Goal: Subscribe to service/newsletter

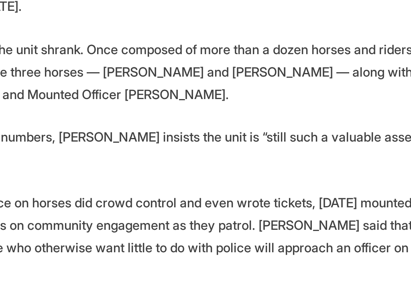
scroll to position [1569, 0]
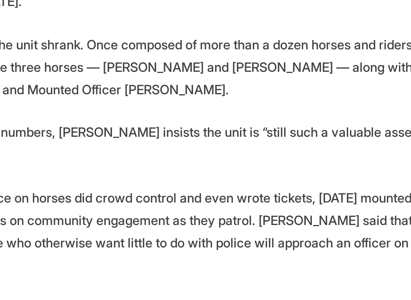
click at [130, 243] on p "While in the past, police on horses did crowd control and even wrote tickets, […" at bounding box center [205, 265] width 279 height 45
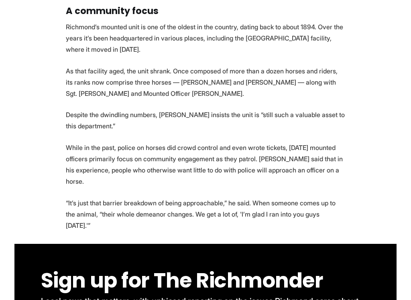
click at [282, 187] on p "While in the past, police on horses did crowd control and even wrote tickets, […" at bounding box center [205, 164] width 279 height 45
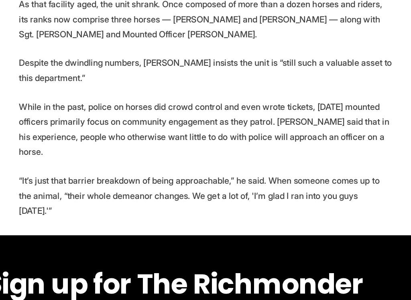
click at [230, 142] on p "While in the past, police on horses did crowd control and even wrote tickets, […" at bounding box center [205, 164] width 279 height 45
click at [211, 197] on p "“It’s just that barrier breakdown of being approachable,” he said. When someone…" at bounding box center [205, 214] width 279 height 34
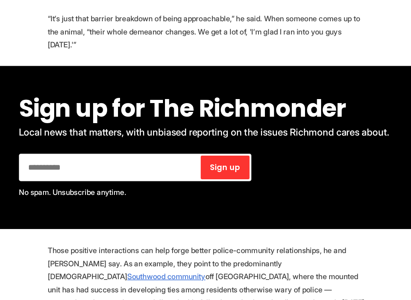
scroll to position [1815, 0]
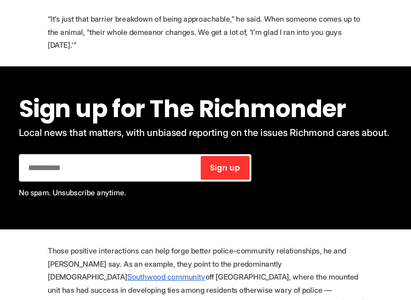
click at [243, 174] on div "Sign up for The Richmonder Local news that matters, with unbiased reporting on …" at bounding box center [205, 168] width 382 height 141
click at [244, 174] on div "Sign up for The Richmonder Local news that matters, with unbiased reporting on …" at bounding box center [205, 168] width 382 height 141
click at [227, 252] on p "Those positive interactions can help forge better police-community relationship…" at bounding box center [205, 291] width 279 height 79
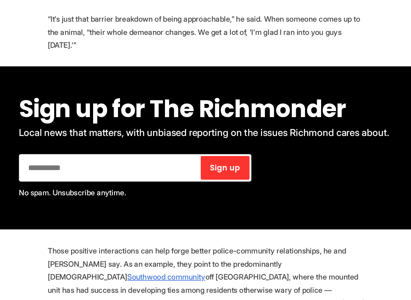
click at [227, 252] on p "Those positive interactions can help forge better police-community relationship…" at bounding box center [205, 291] width 279 height 79
click at [243, 174] on div "Sign up for The Richmonder Local news that matters, with unbiased reporting on …" at bounding box center [205, 168] width 382 height 141
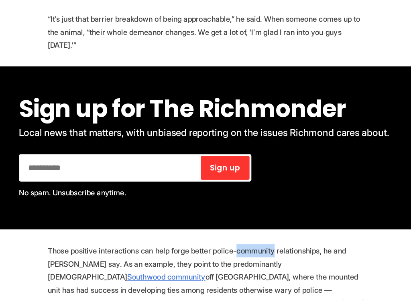
scroll to position [1816, 0]
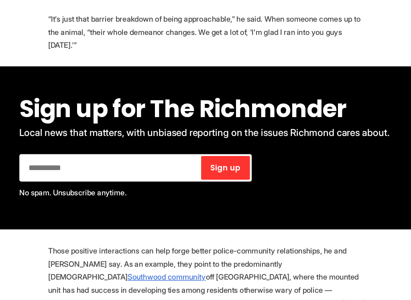
click at [228, 252] on p "Those positive interactions can help forge better police-community relationship…" at bounding box center [205, 291] width 279 height 79
click at [227, 252] on p "Those positive interactions can help forge better police-community relationship…" at bounding box center [205, 291] width 279 height 79
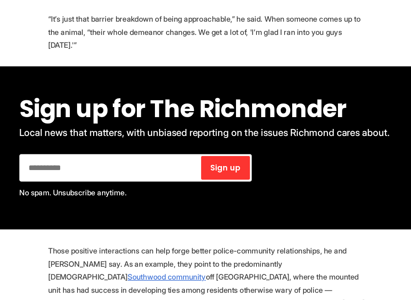
click at [227, 252] on p "Those positive interactions can help forge better police-community relationship…" at bounding box center [205, 291] width 279 height 79
click at [285, 174] on form "Sign up .nc-loop-dots-4-24-icon-o{--animation-duration:0.8s} .nc-loop-dots-4-24…" at bounding box center [205, 186] width 329 height 24
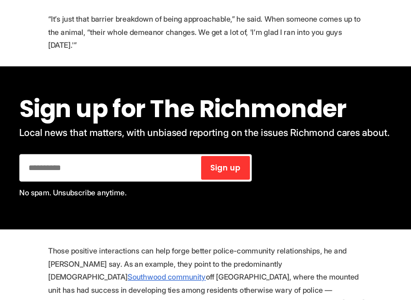
scroll to position [1821, 0]
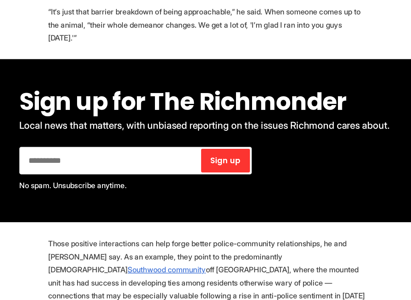
click at [224, 246] on p "Those positive interactions can help forge better police-community relationship…" at bounding box center [205, 285] width 279 height 79
click at [223, 246] on p "Those positive interactions can help forge better police-community relationship…" at bounding box center [205, 285] width 279 height 79
click at [226, 246] on p "Those positive interactions can help forge better police-community relationship…" at bounding box center [205, 285] width 279 height 79
click at [283, 168] on form "Sign up .nc-loop-dots-4-24-icon-o{--animation-duration:0.8s} .nc-loop-dots-4-24…" at bounding box center [205, 180] width 329 height 24
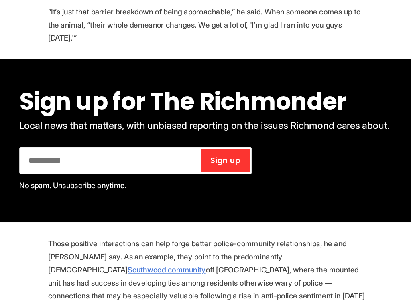
click at [283, 168] on form "Sign up .nc-loop-dots-4-24-icon-o{--animation-duration:0.8s} .nc-loop-dots-4-24…" at bounding box center [205, 180] width 329 height 24
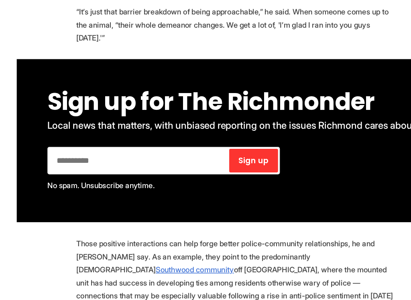
click at [226, 246] on p "Those positive interactions can help forge better police-community relationship…" at bounding box center [205, 285] width 279 height 79
click at [227, 246] on p "Those positive interactions can help forge better police-community relationship…" at bounding box center [205, 285] width 279 height 79
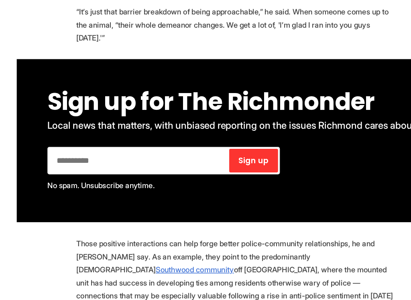
click at [228, 246] on p "Those positive interactions can help forge better police-community relationship…" at bounding box center [205, 285] width 279 height 79
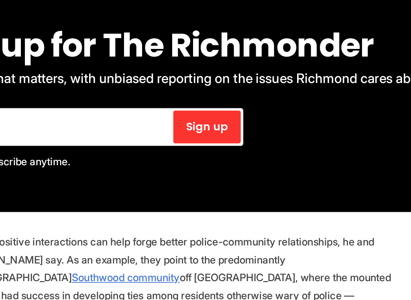
click at [198, 170] on button "Sign up .nc-loop-dots-4-24-icon-o{--animation-duration:0.8s} .nc-loop-dots-4-24…" at bounding box center [219, 180] width 42 height 20
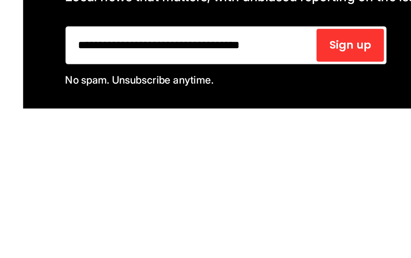
scroll to position [1783, 0]
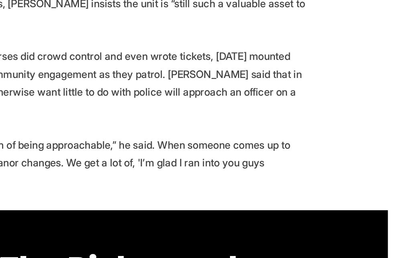
type input "**********"
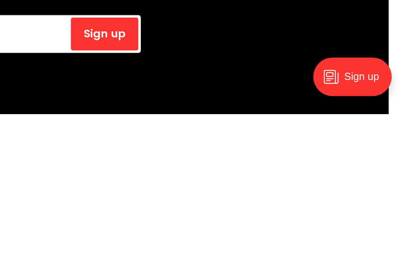
scroll to position [1884, 0]
